Goal: Task Accomplishment & Management: Manage account settings

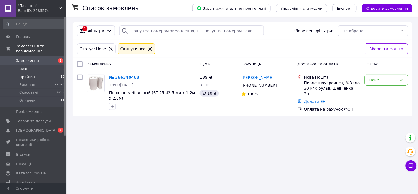
click at [37, 73] on li "Прийняті 15" at bounding box center [34, 77] width 68 height 8
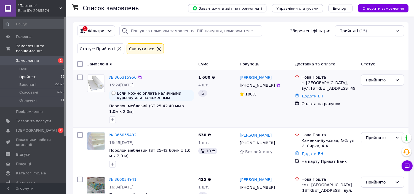
click at [123, 77] on link "№ 366315956" at bounding box center [122, 77] width 27 height 4
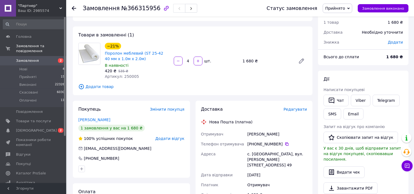
scroll to position [61, 0]
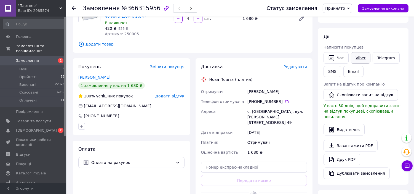
click at [351, 58] on link "Viber" at bounding box center [360, 58] width 19 height 12
drag, startPoint x: 247, startPoint y: 90, endPoint x: 276, endPoint y: 84, distance: 29.3
click at [276, 84] on div "Доставка Редагувати Нова Пошта (платна) Отримувач [PERSON_NAME] Телефон отримув…" at bounding box center [254, 137] width 106 height 147
copy div "[PERSON_NAME]"
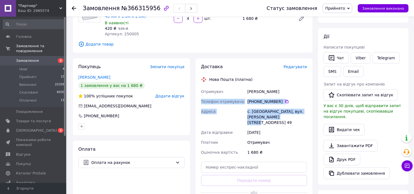
drag, startPoint x: 201, startPoint y: 100, endPoint x: 279, endPoint y: 117, distance: 79.4
click at [279, 117] on div "Отримувач [PERSON_NAME] Телефон отримувача [PHONE_NUMBER]   [GEOGRAPHIC_DATA] с…" at bounding box center [254, 122] width 108 height 71
copy div "Телефон отримувача [PHONE_NUMBER]   [GEOGRAPHIC_DATA] [PERSON_NAME]. [GEOGRAPHI…"
click at [341, 10] on span "Прийнято" at bounding box center [335, 8] width 20 height 4
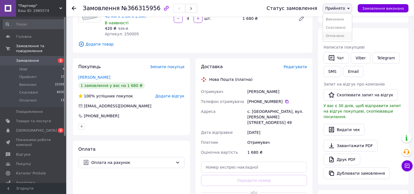
click at [351, 32] on li "Оплачено" at bounding box center [337, 36] width 29 height 8
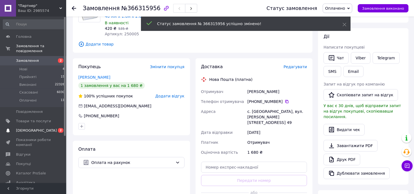
click at [37, 128] on span "[DEMOGRAPHIC_DATA]" at bounding box center [33, 130] width 35 height 5
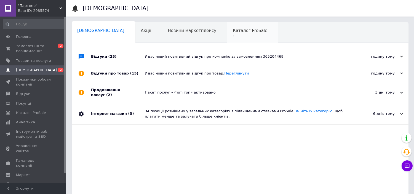
click at [233, 37] on span "1" at bounding box center [250, 36] width 34 height 4
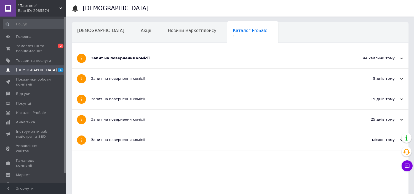
click at [151, 52] on div "Запит на повернення комісії" at bounding box center [219, 58] width 257 height 20
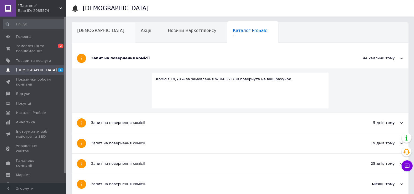
click at [92, 34] on div "[DEMOGRAPHIC_DATA]" at bounding box center [104, 32] width 64 height 21
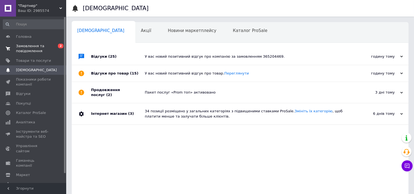
click at [55, 47] on span "0 2" at bounding box center [58, 49] width 15 height 10
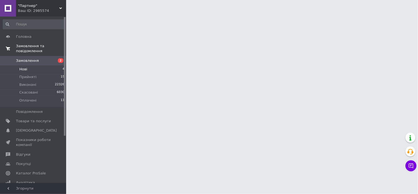
click at [57, 65] on li "Нові 4" at bounding box center [34, 69] width 68 height 8
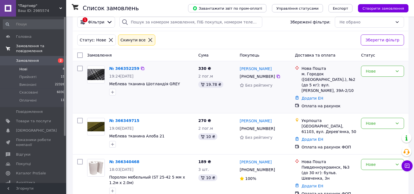
scroll to position [14, 0]
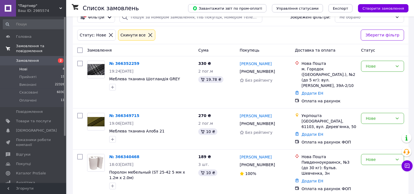
click at [50, 65] on li "Нові 4" at bounding box center [34, 69] width 68 height 8
